Goal: Task Accomplishment & Management: Use online tool/utility

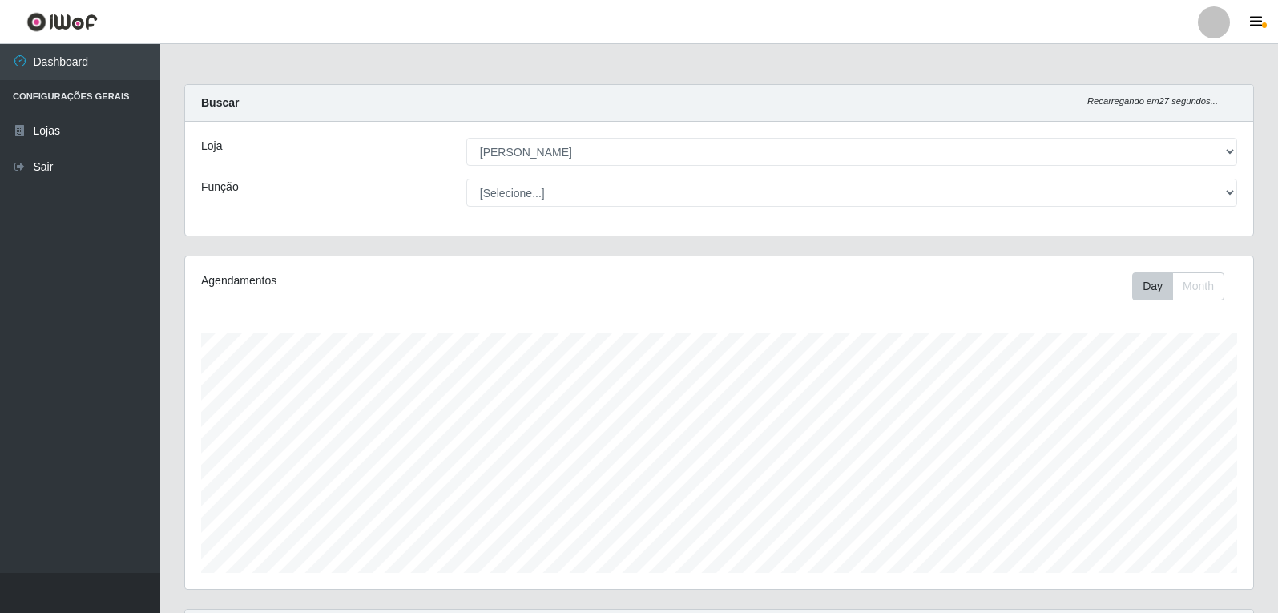
select select "523"
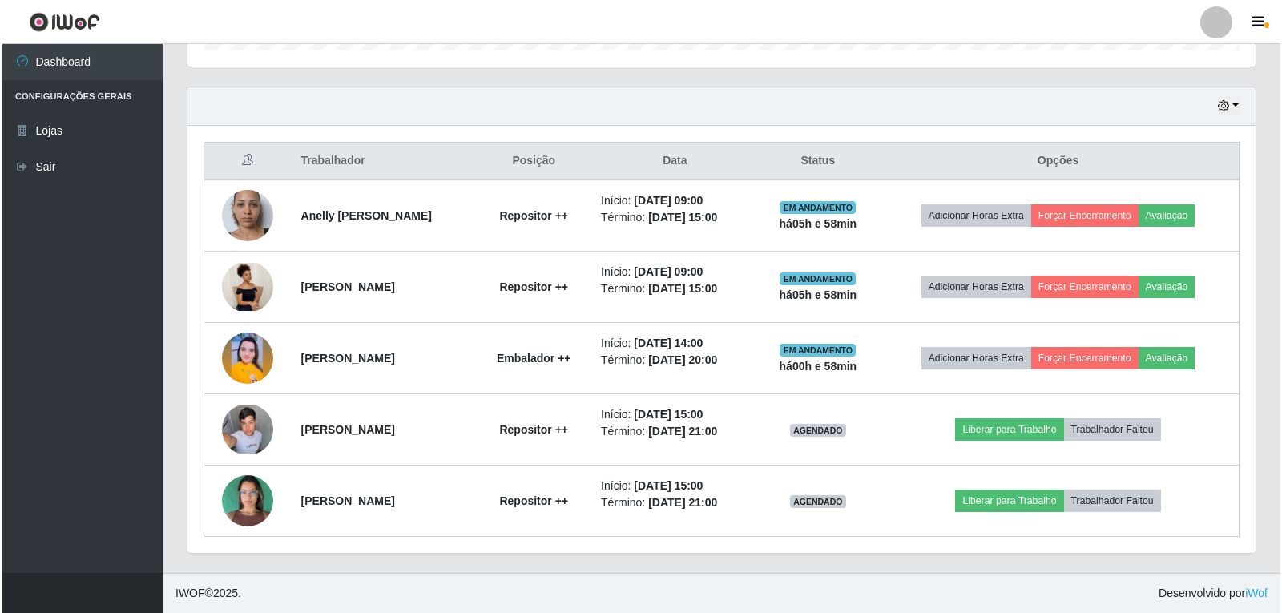
scroll to position [332, 1068]
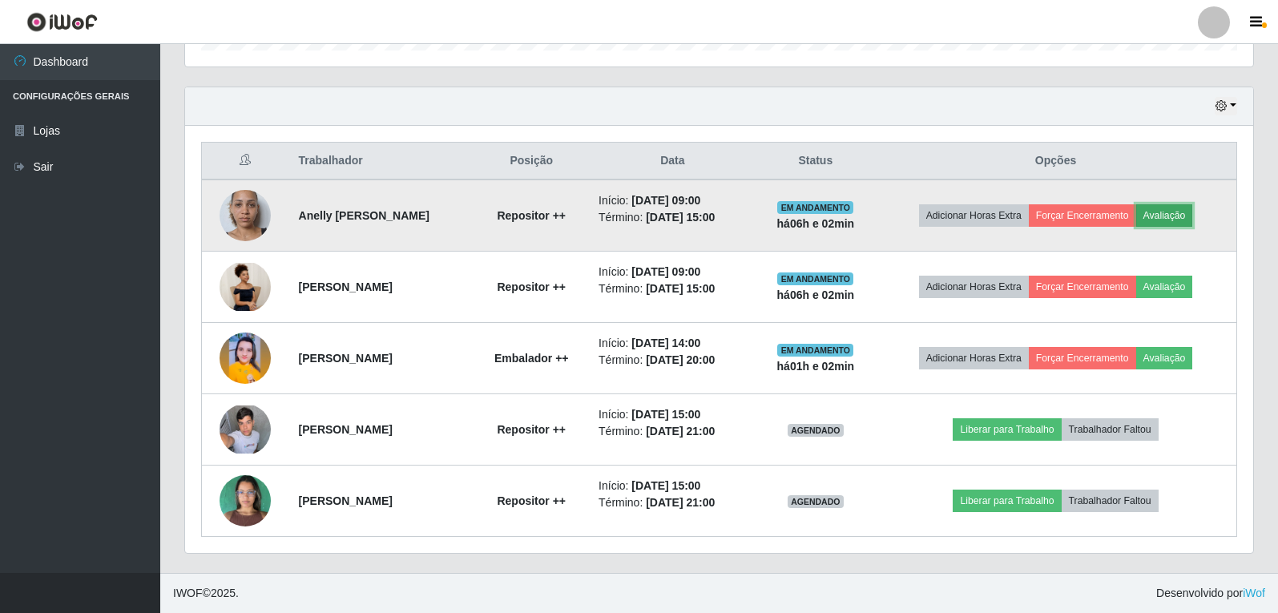
click at [1185, 215] on button "Avaliação" at bounding box center [1164, 215] width 57 height 22
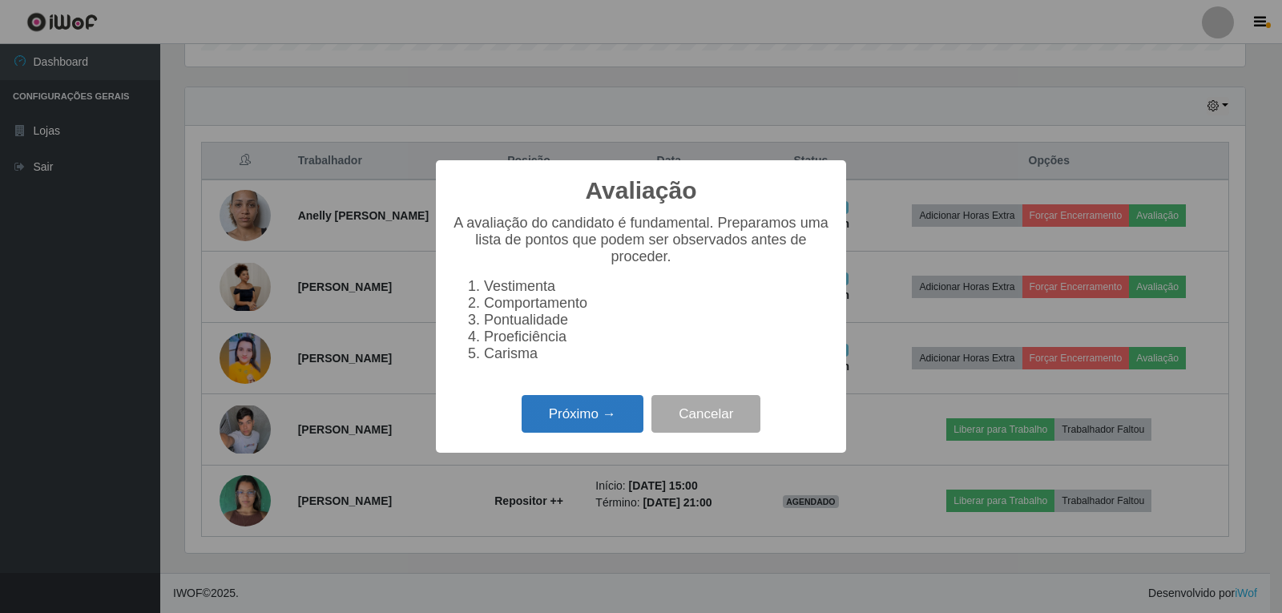
click at [599, 429] on button "Próximo →" at bounding box center [582, 414] width 122 height 38
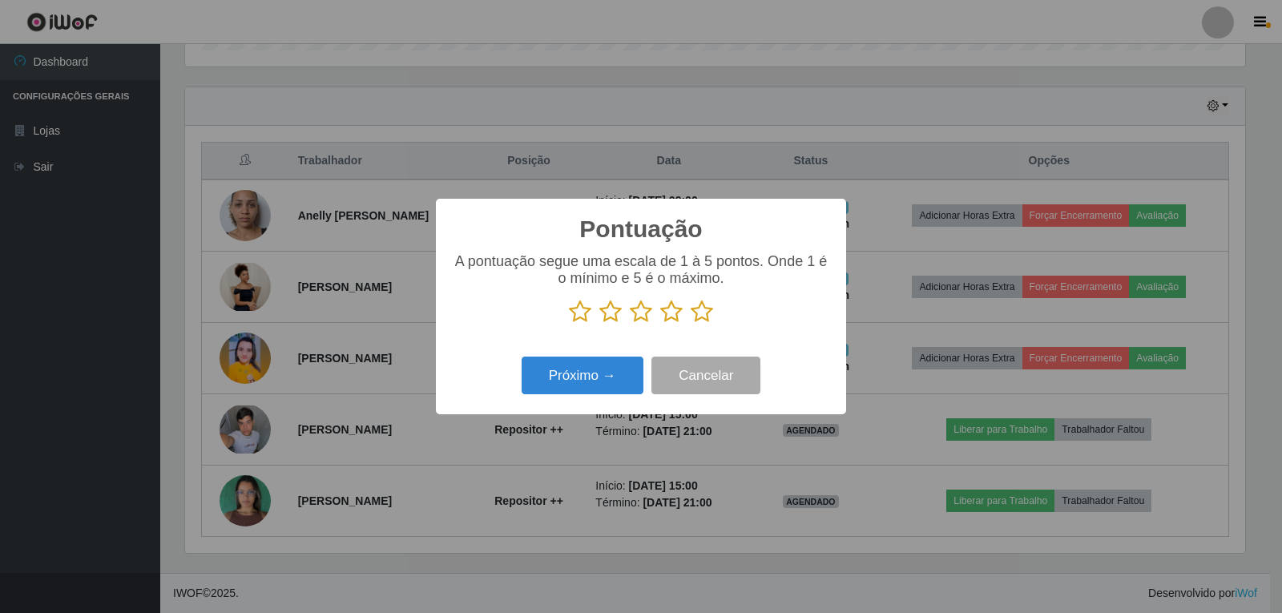
click at [702, 314] on icon at bounding box center [701, 312] width 22 height 24
click at [690, 324] on input "radio" at bounding box center [690, 324] width 0 height 0
click at [629, 364] on button "Próximo →" at bounding box center [582, 375] width 122 height 38
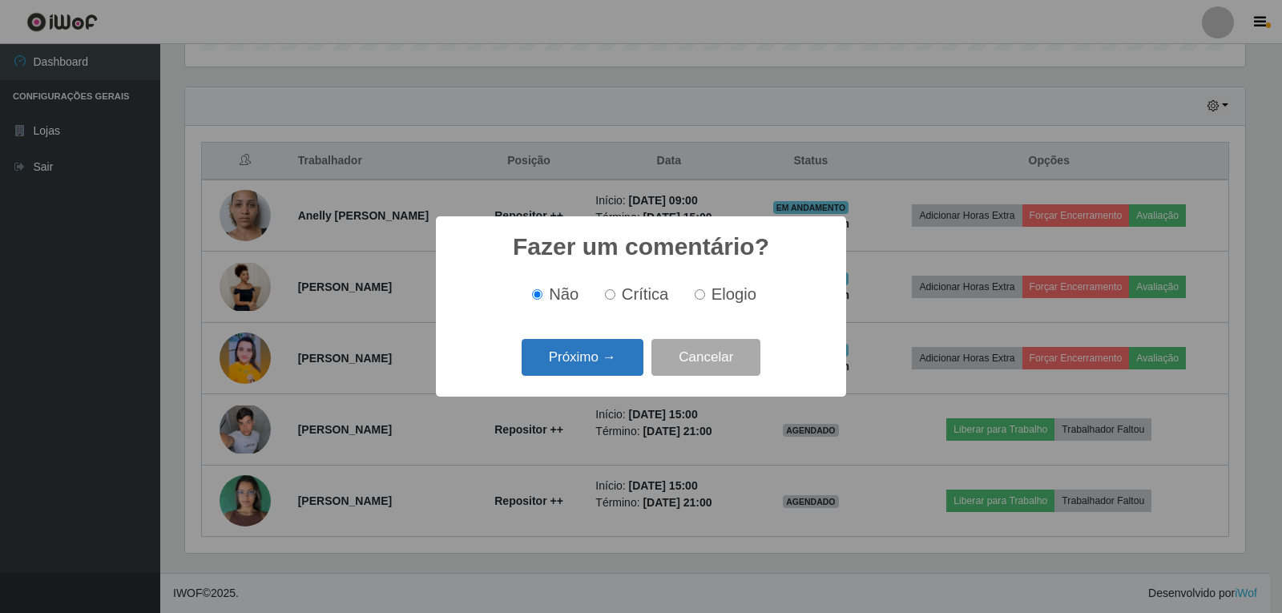
click at [594, 366] on button "Próximo →" at bounding box center [582, 358] width 122 height 38
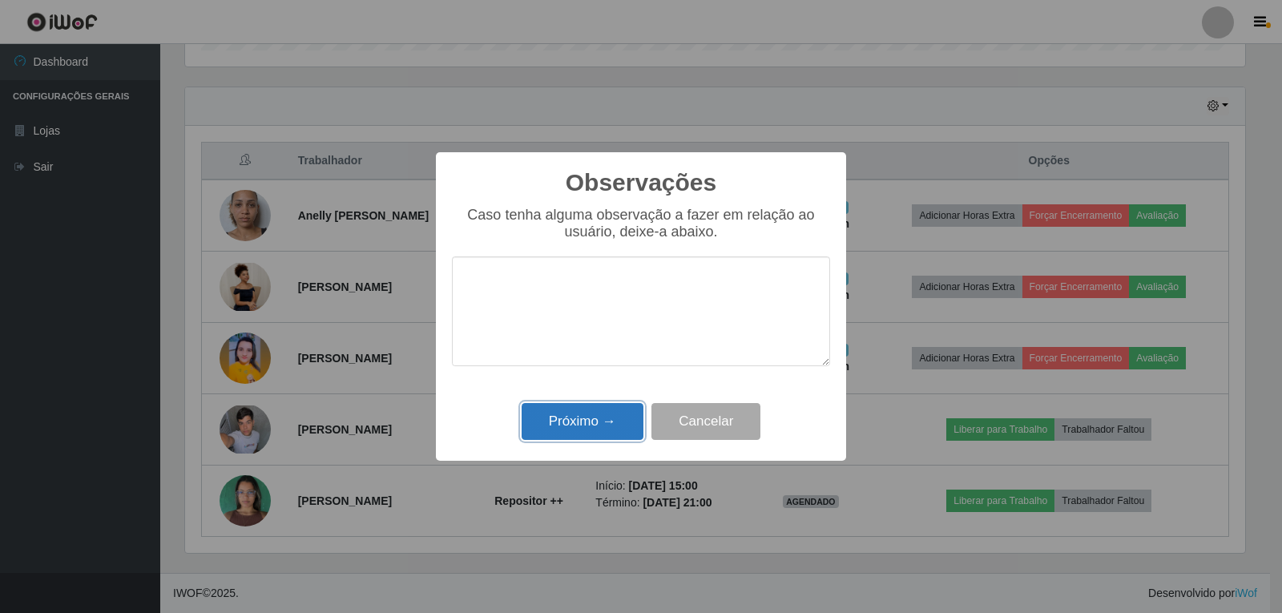
click at [585, 419] on button "Próximo →" at bounding box center [582, 422] width 122 height 38
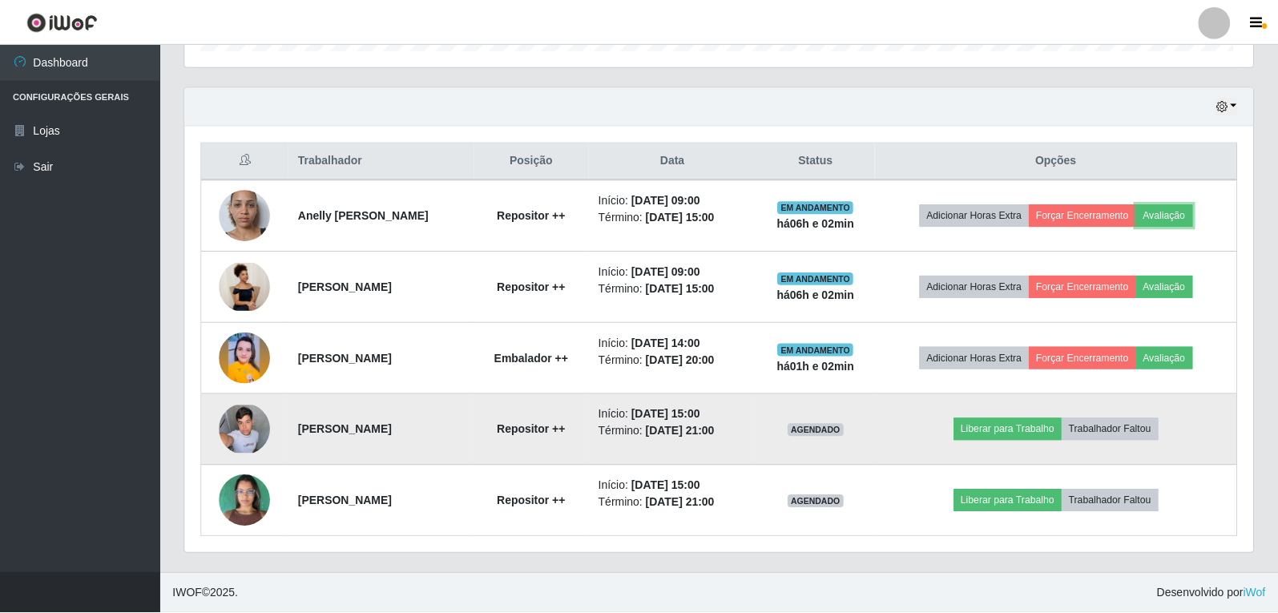
scroll to position [332, 1068]
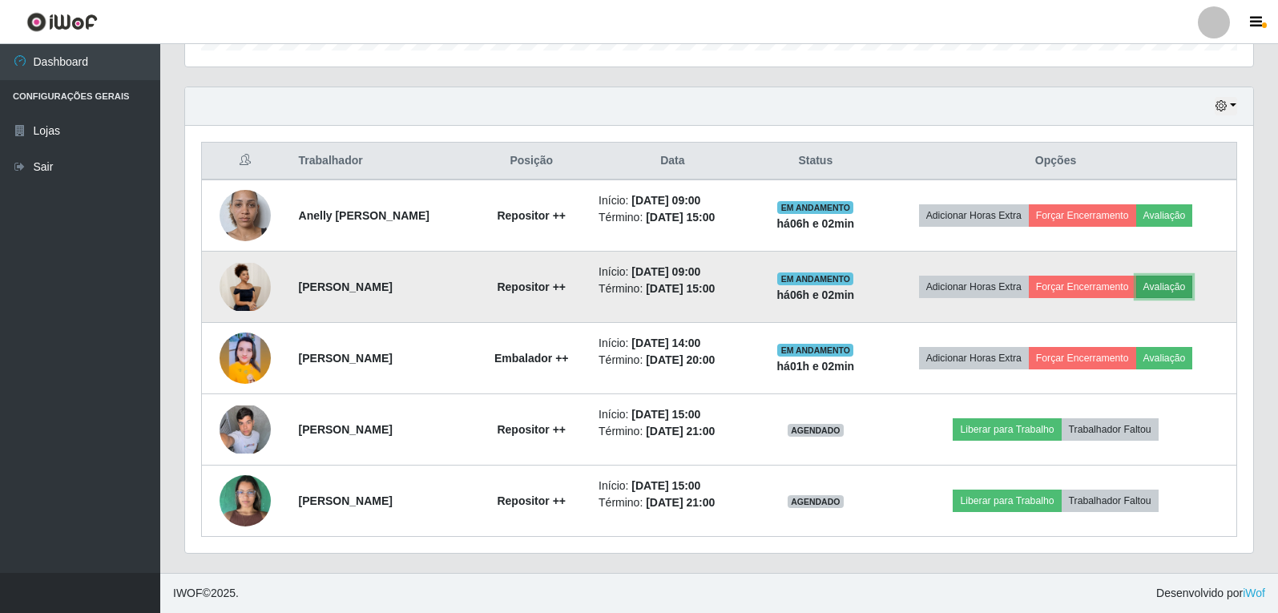
click at [1173, 287] on button "Avaliação" at bounding box center [1164, 287] width 57 height 22
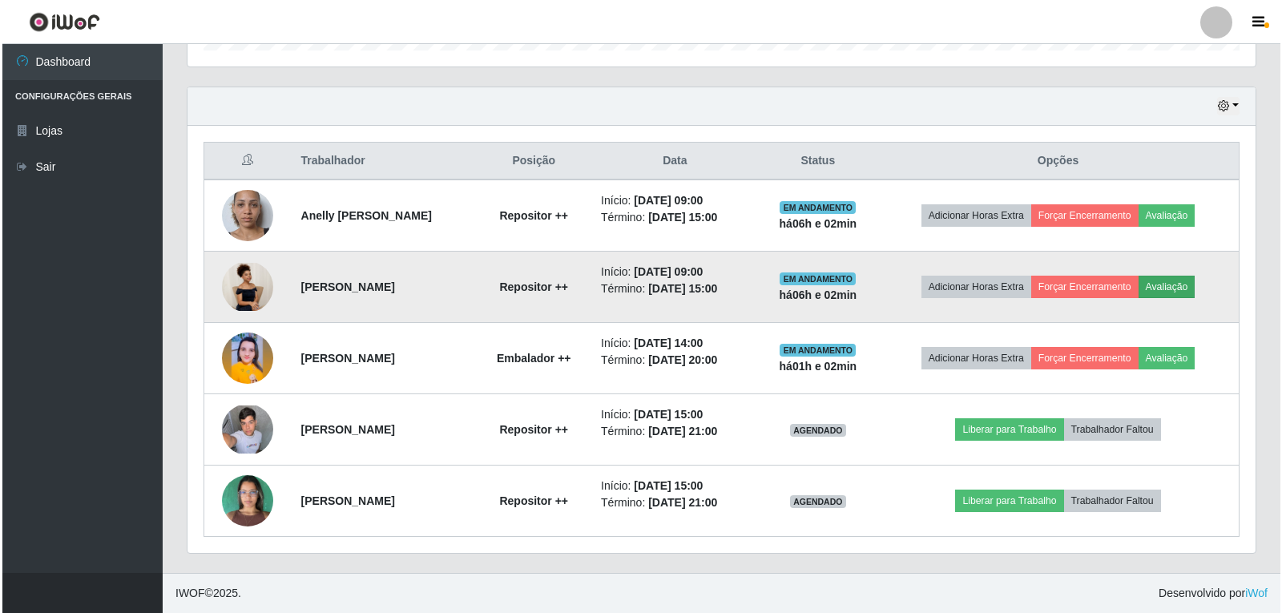
scroll to position [332, 1060]
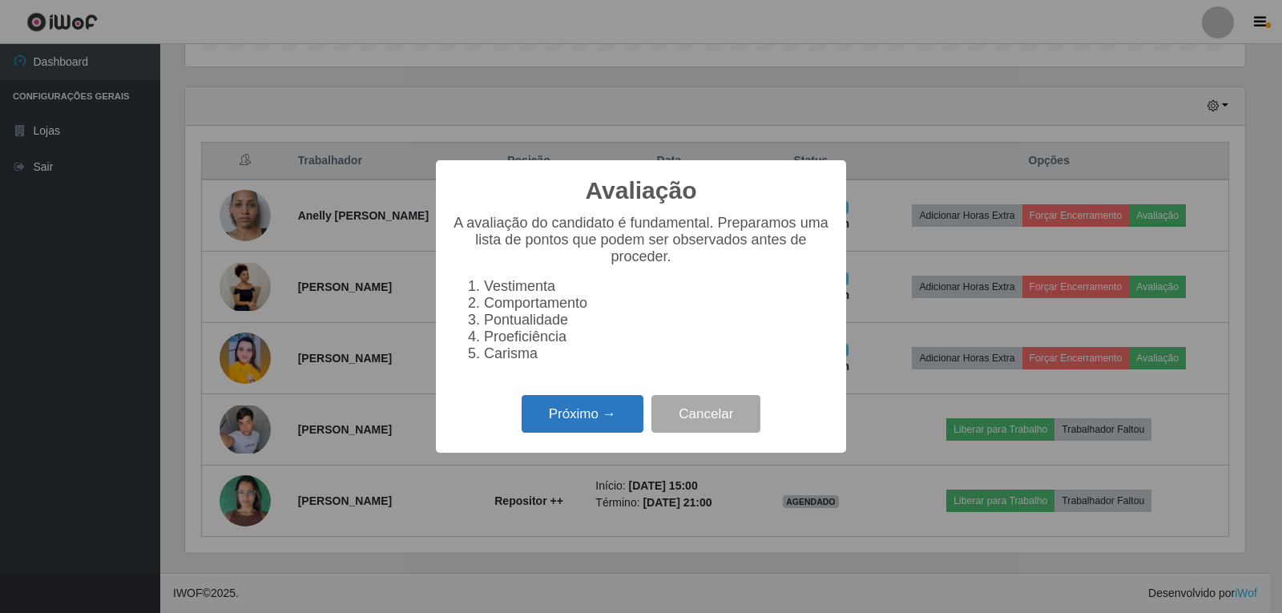
click at [612, 417] on button "Próximo →" at bounding box center [582, 414] width 122 height 38
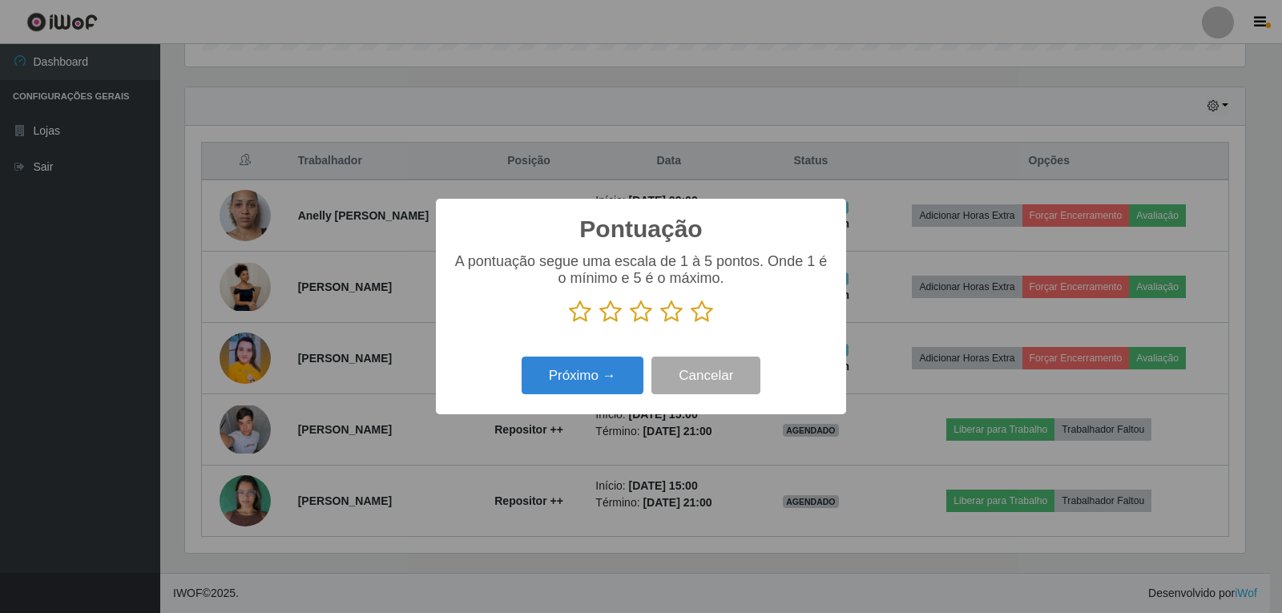
click at [708, 309] on icon at bounding box center [701, 312] width 22 height 24
click at [690, 324] on input "radio" at bounding box center [690, 324] width 0 height 0
click at [606, 375] on button "Próximo →" at bounding box center [582, 375] width 122 height 38
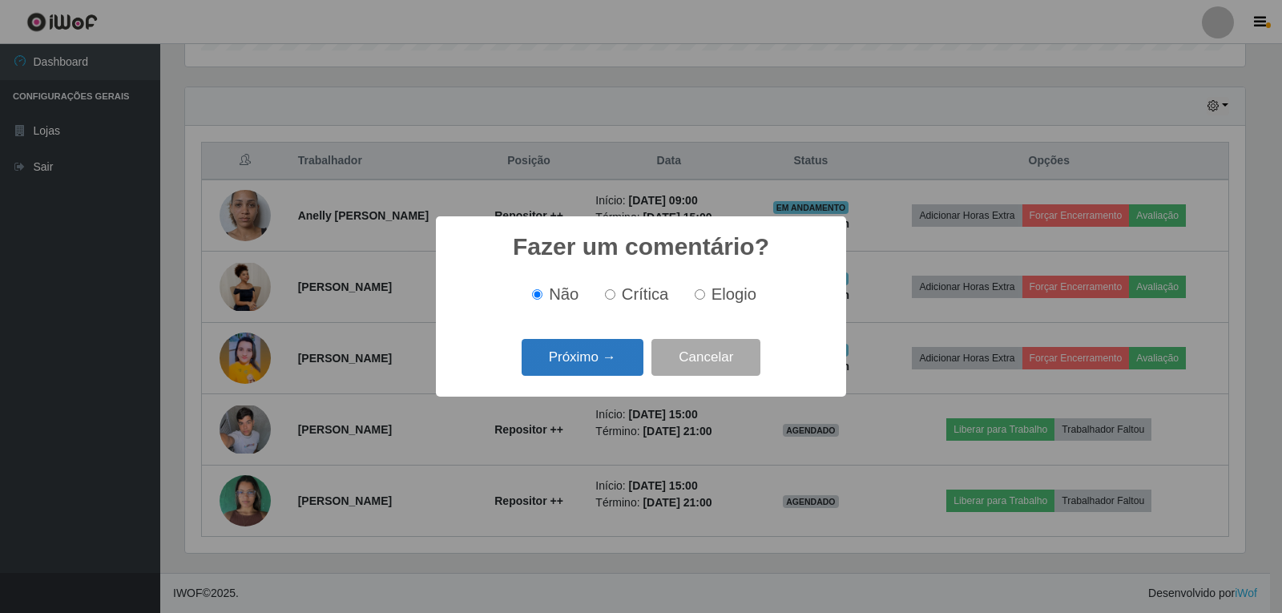
click at [606, 374] on button "Próximo →" at bounding box center [582, 358] width 122 height 38
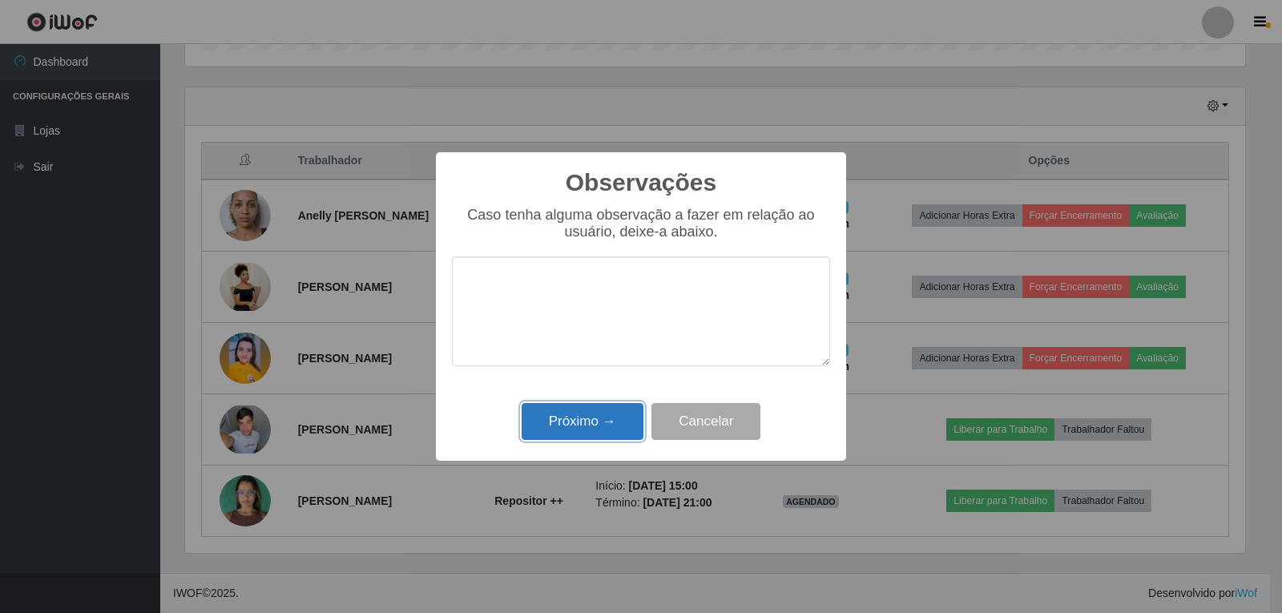
click at [598, 416] on button "Próximo →" at bounding box center [582, 422] width 122 height 38
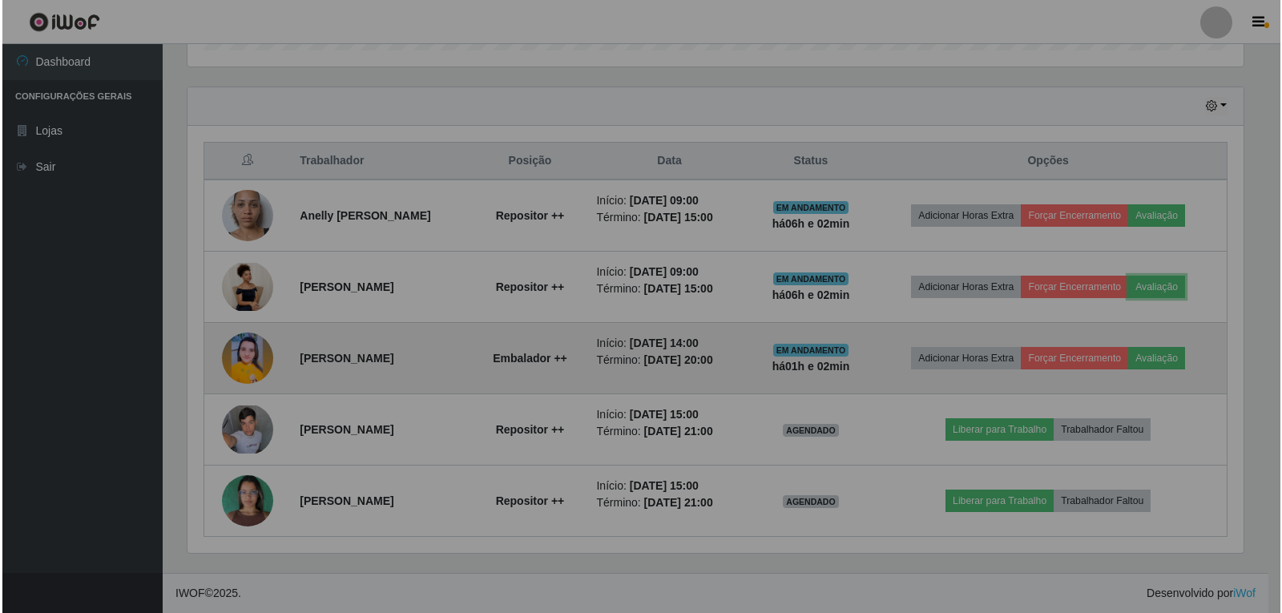
scroll to position [332, 1068]
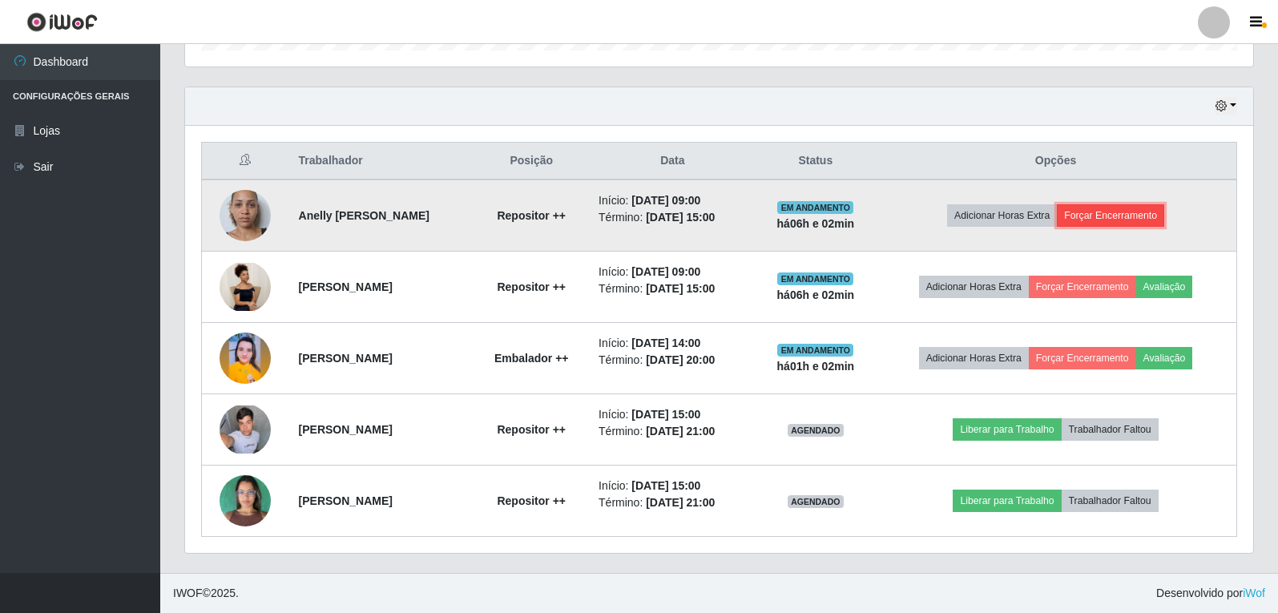
click at [1128, 223] on button "Forçar Encerramento" at bounding box center [1110, 215] width 107 height 22
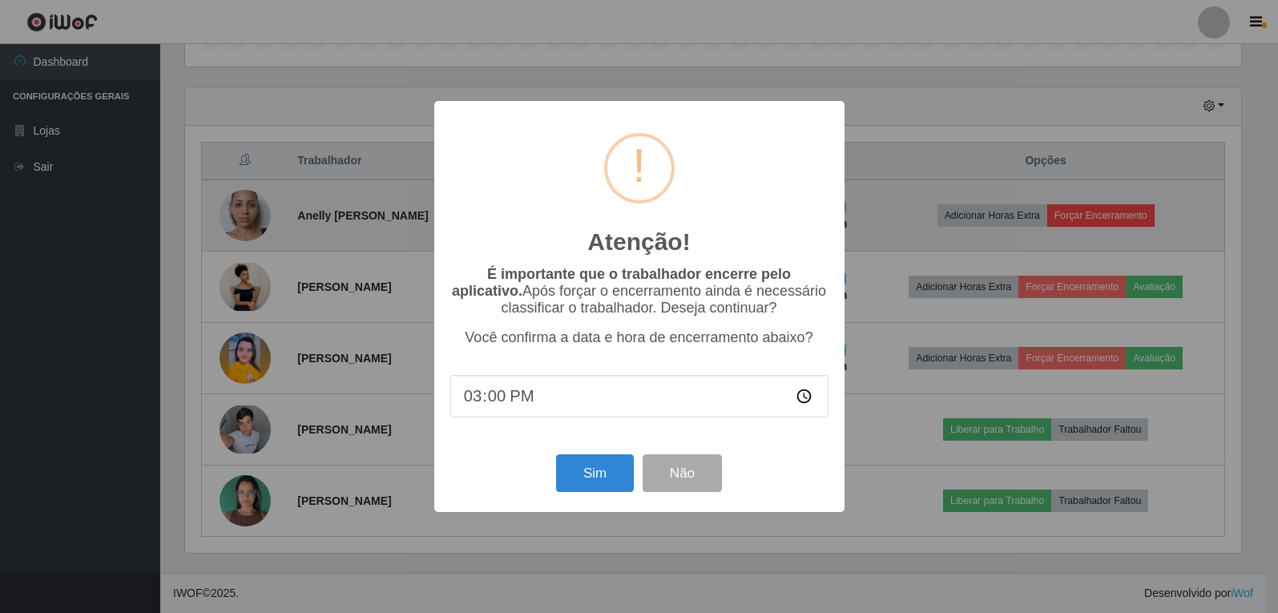
scroll to position [332, 1060]
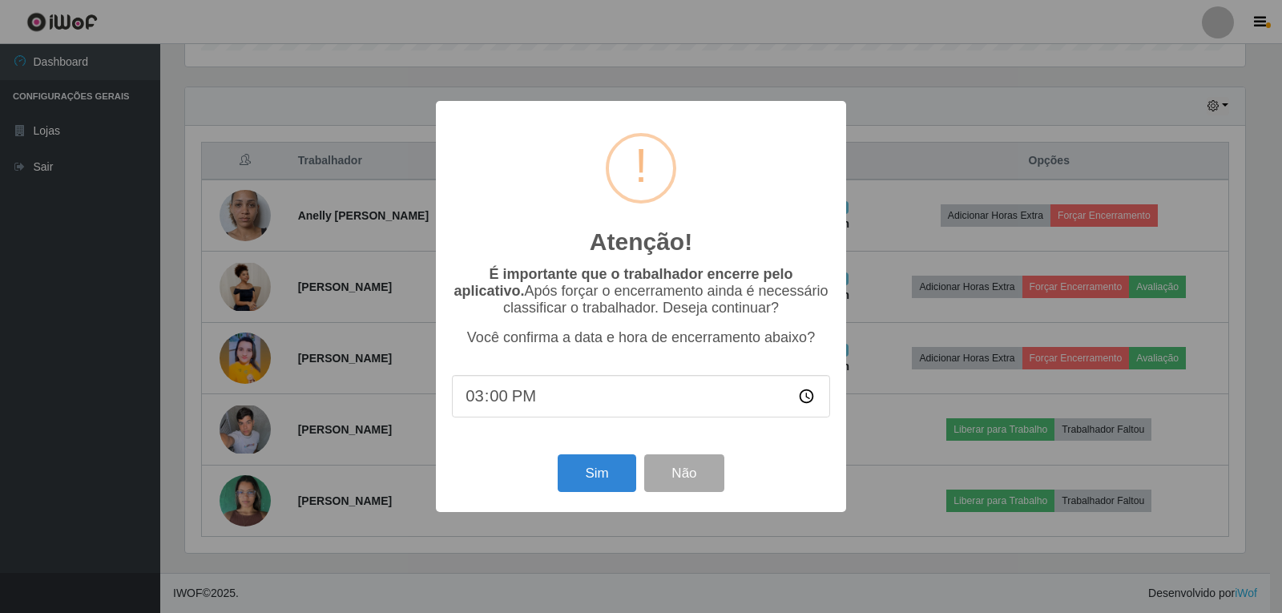
type input "15:02"
click at [590, 475] on button "Sim" at bounding box center [597, 473] width 78 height 38
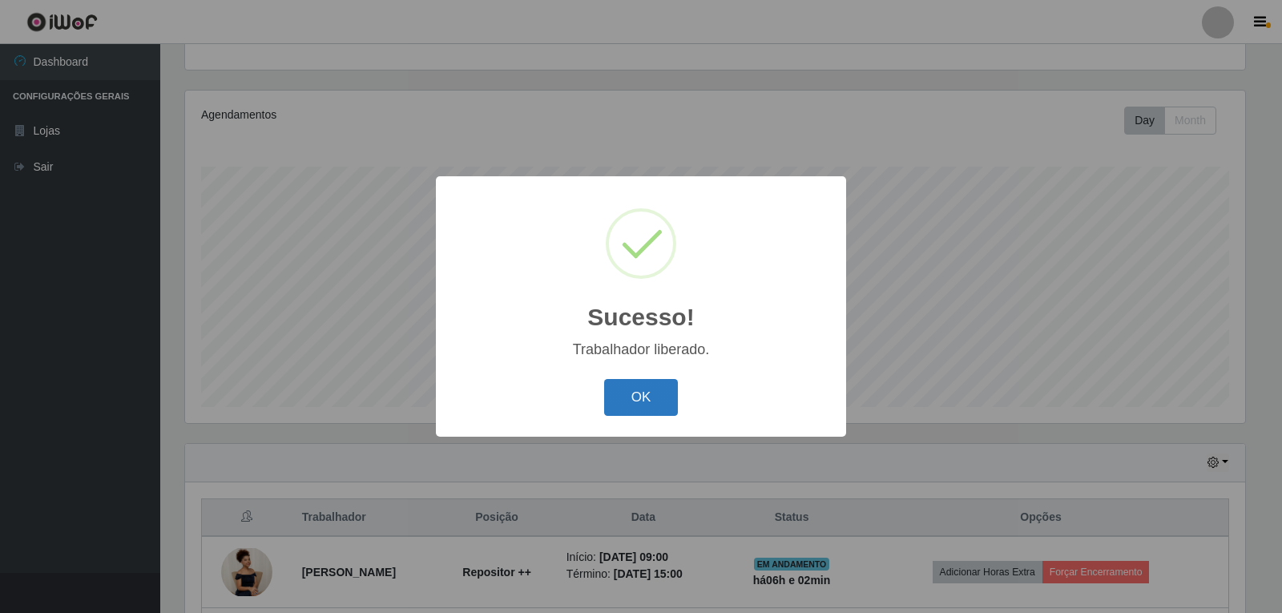
click at [625, 399] on button "OK" at bounding box center [641, 398] width 74 height 38
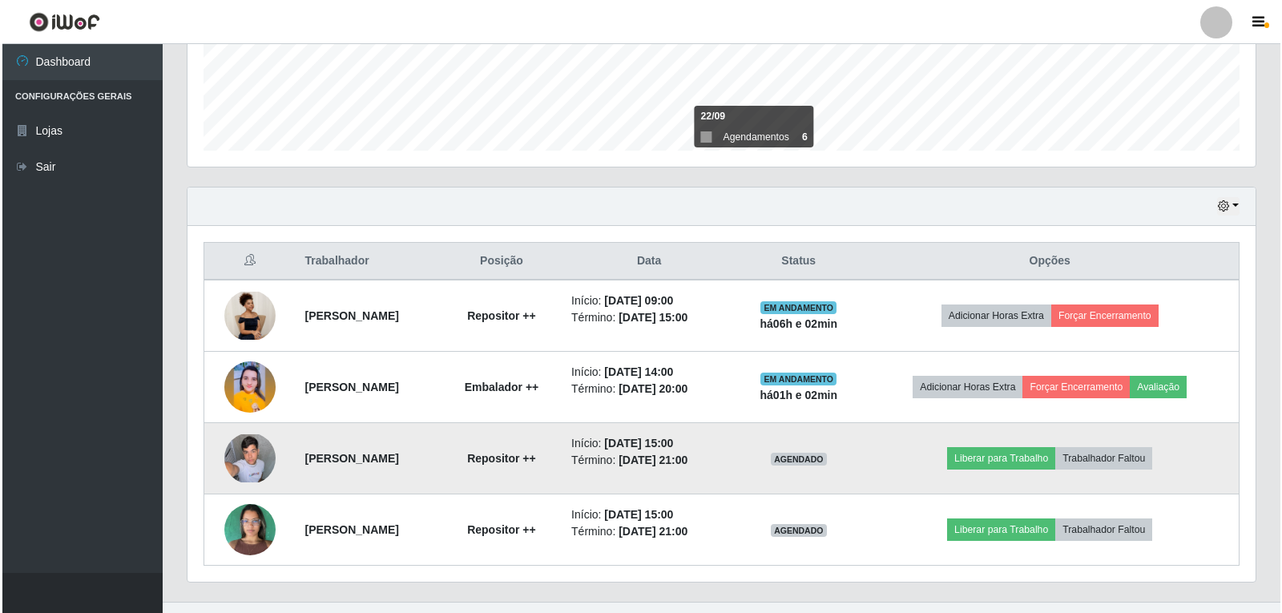
scroll to position [451, 0]
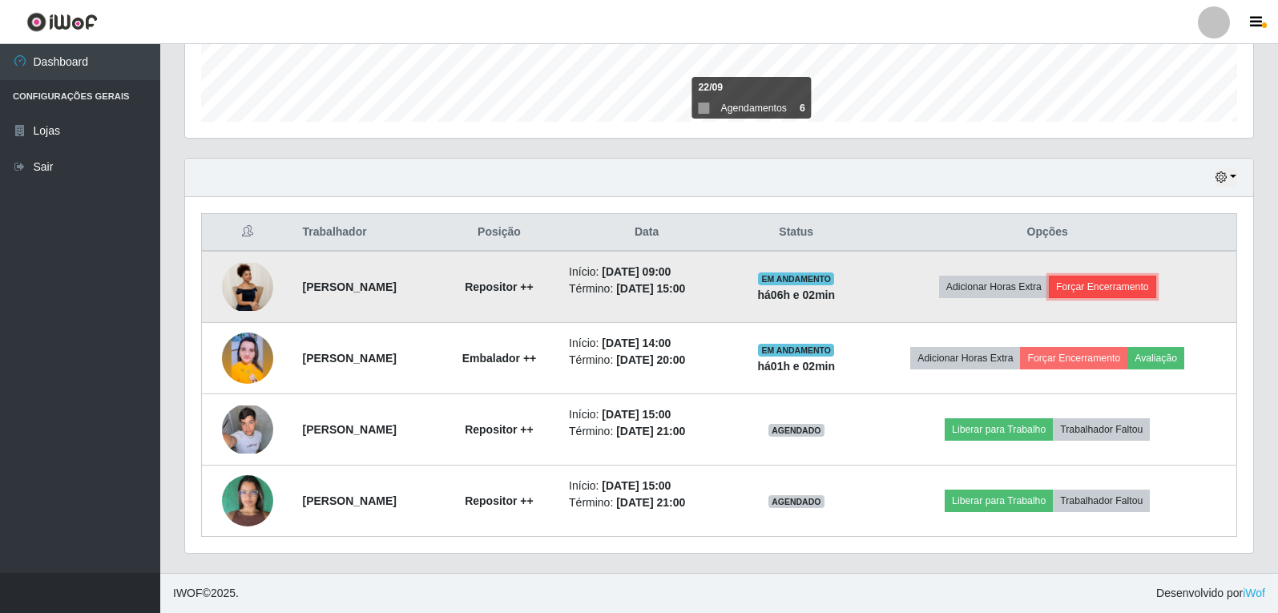
click at [1110, 288] on button "Forçar Encerramento" at bounding box center [1102, 287] width 107 height 22
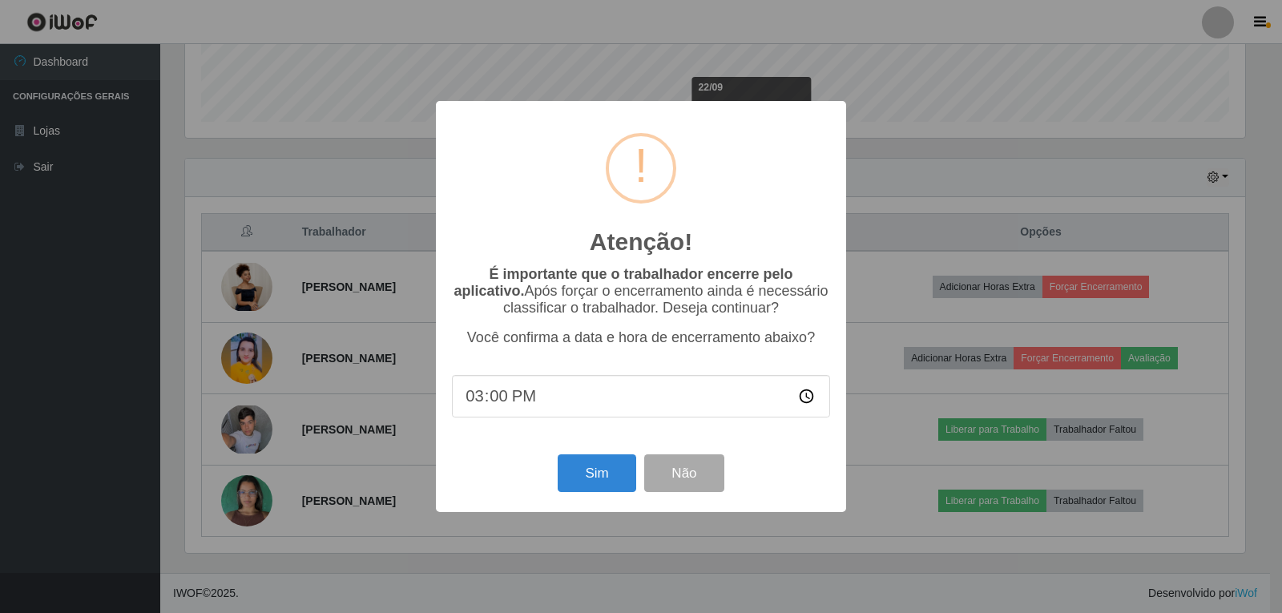
type input "15:03"
click at [582, 479] on button "Sim" at bounding box center [597, 473] width 78 height 38
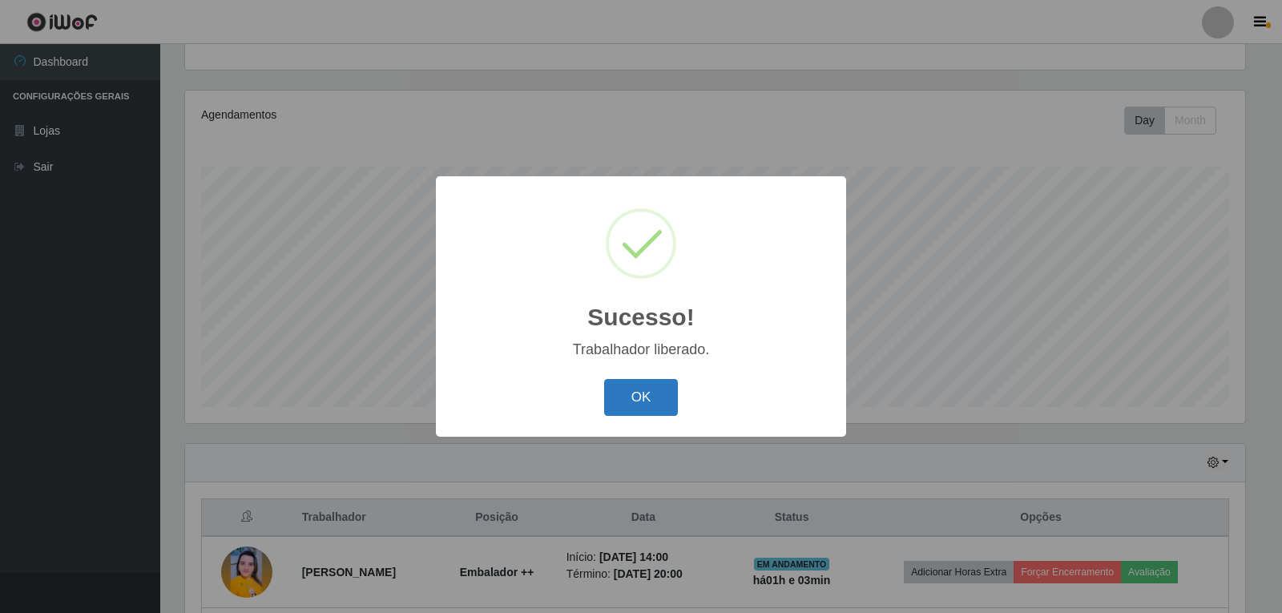
click at [631, 391] on button "OK" at bounding box center [641, 398] width 74 height 38
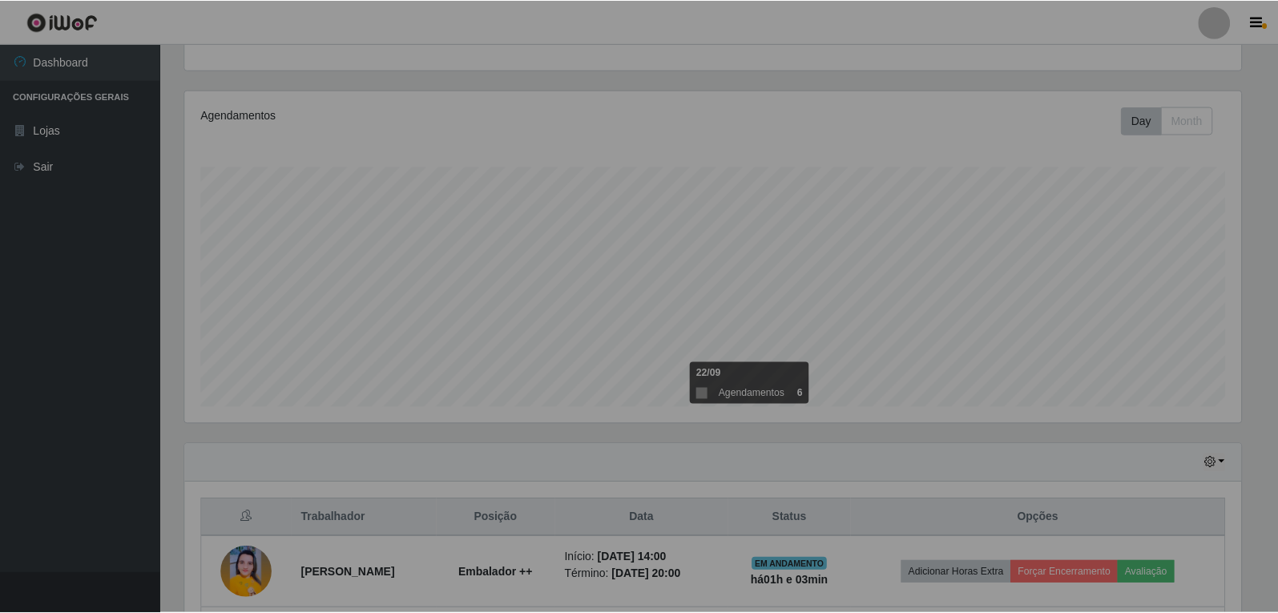
scroll to position [0, 0]
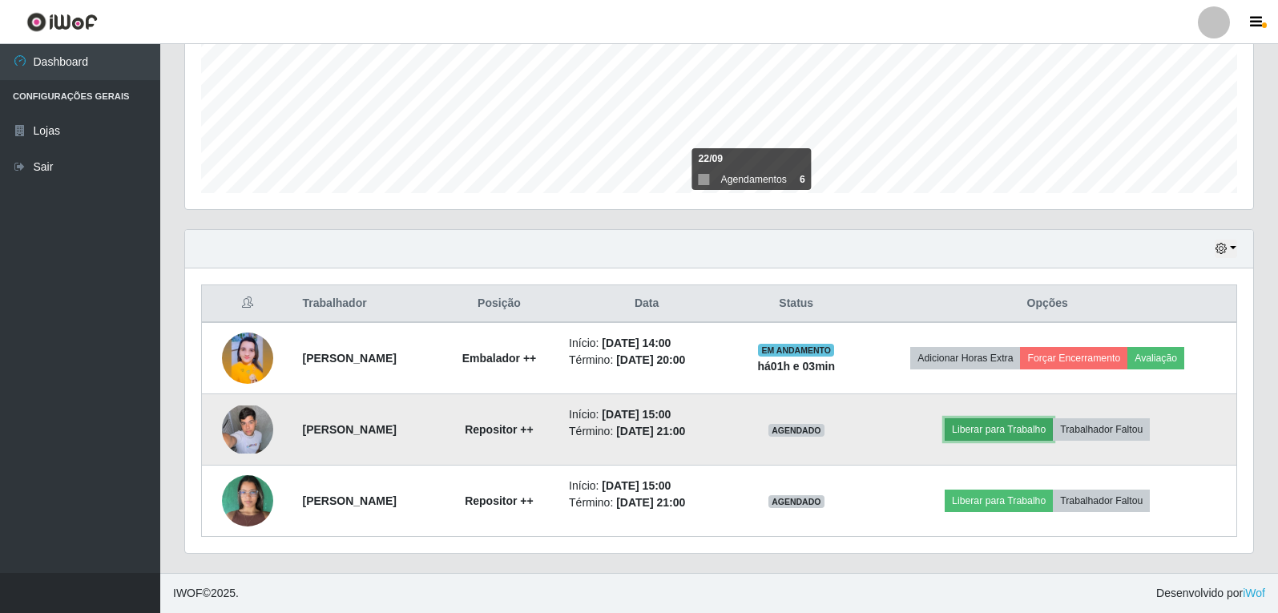
click at [1028, 430] on button "Liberar para Trabalho" at bounding box center [998, 429] width 108 height 22
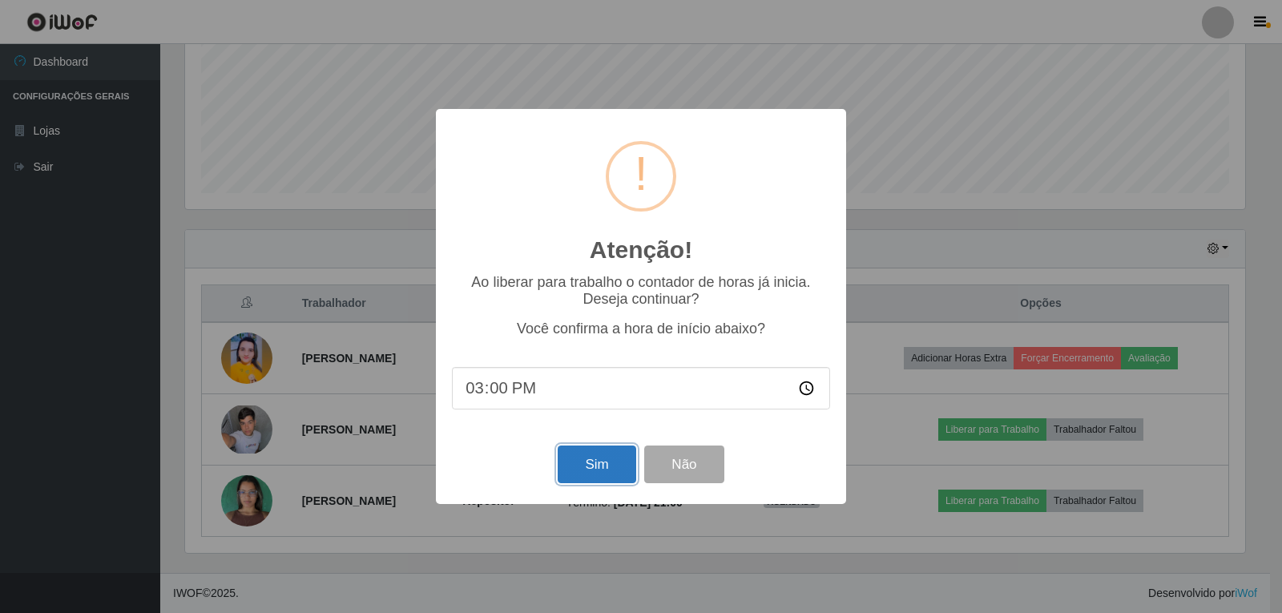
click at [598, 476] on button "Sim" at bounding box center [597, 464] width 78 height 38
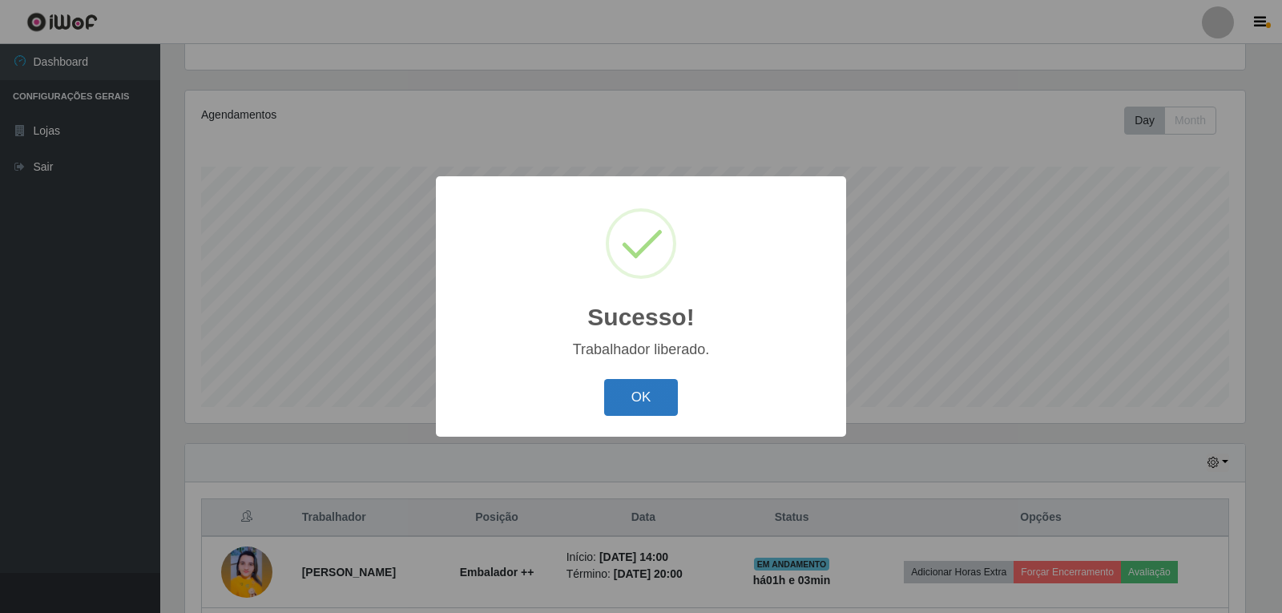
click at [635, 391] on button "OK" at bounding box center [641, 398] width 74 height 38
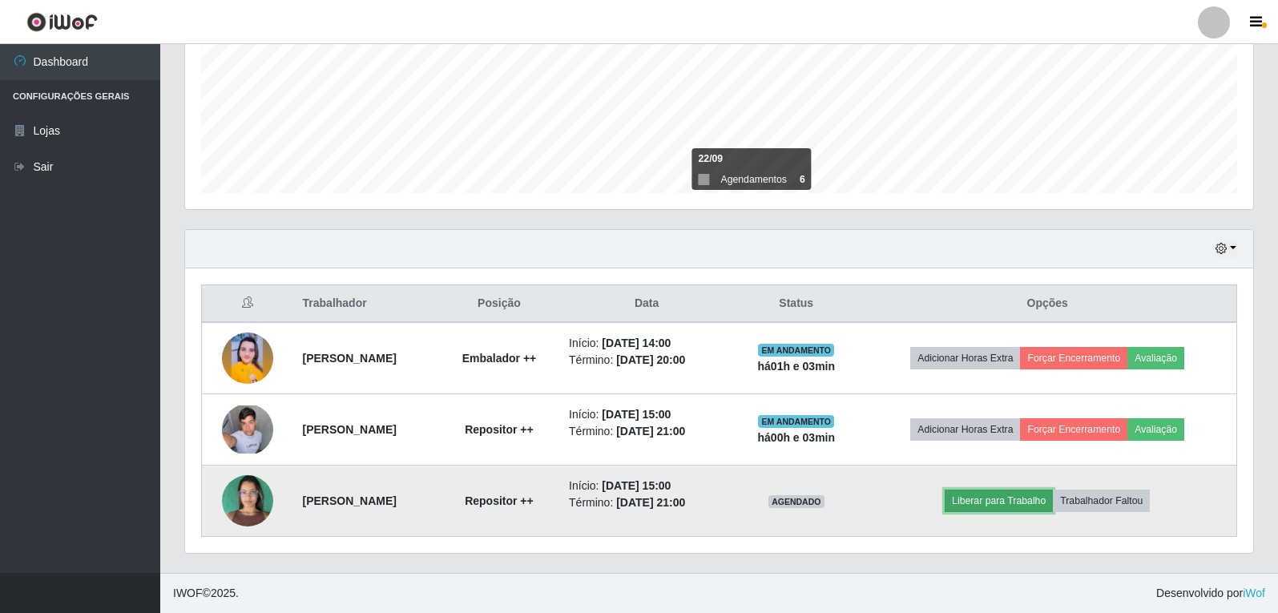
click at [1012, 502] on button "Liberar para Trabalho" at bounding box center [998, 500] width 108 height 22
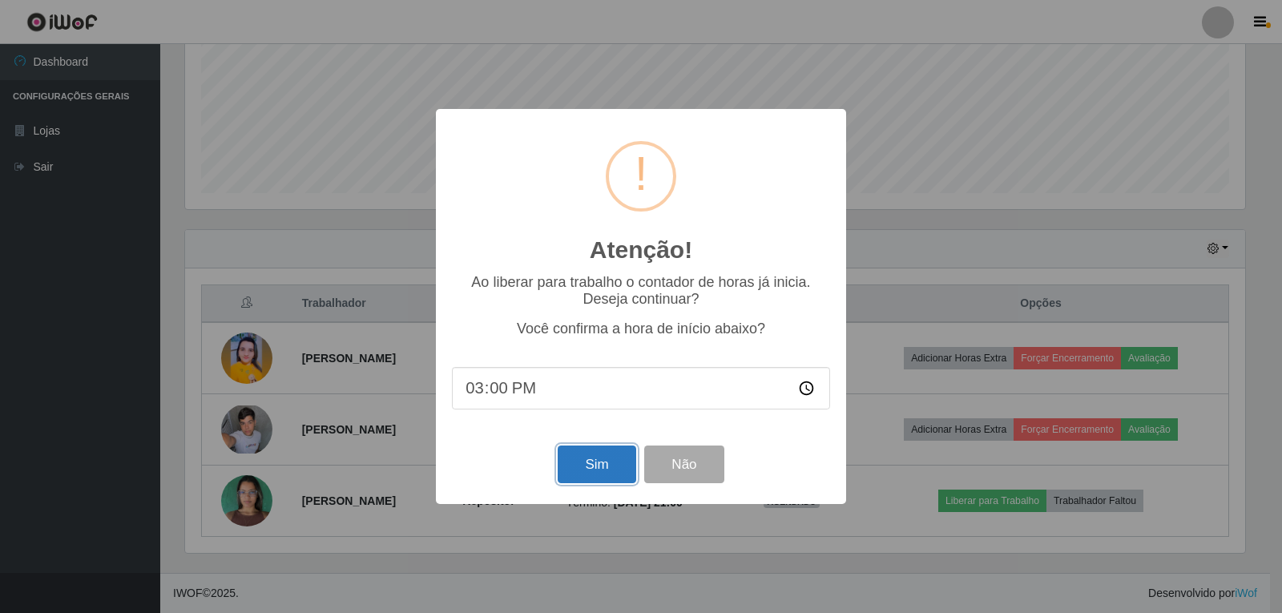
click at [600, 468] on button "Sim" at bounding box center [597, 464] width 78 height 38
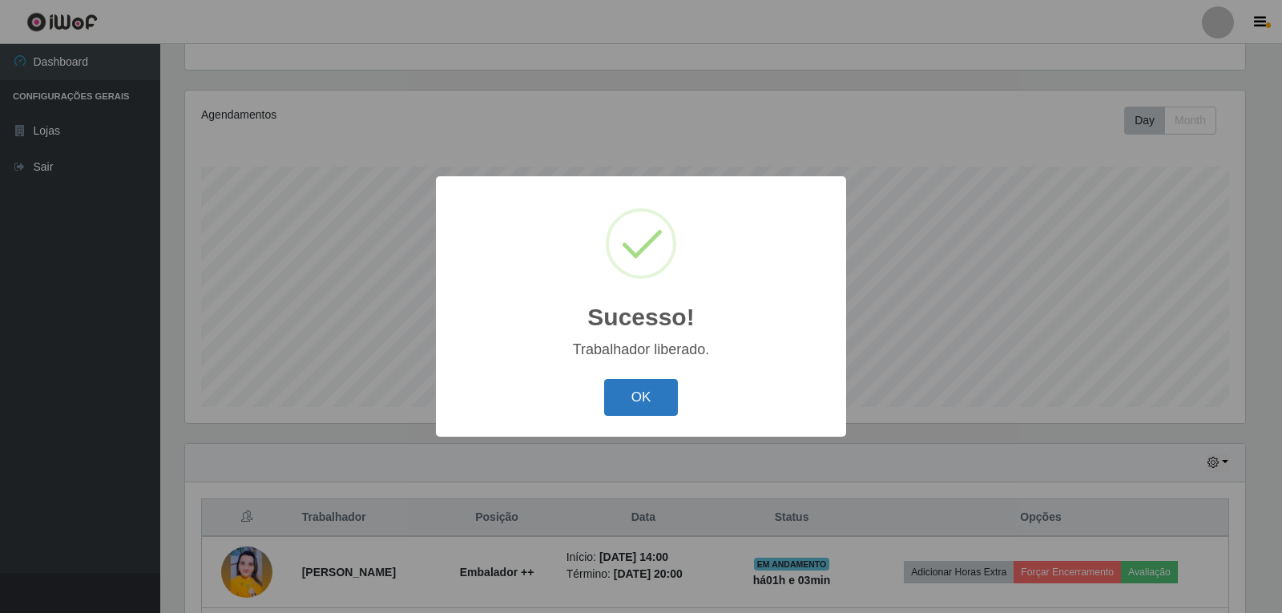
click at [650, 414] on button "OK" at bounding box center [641, 398] width 74 height 38
